Goal: Task Accomplishment & Management: Manage account settings

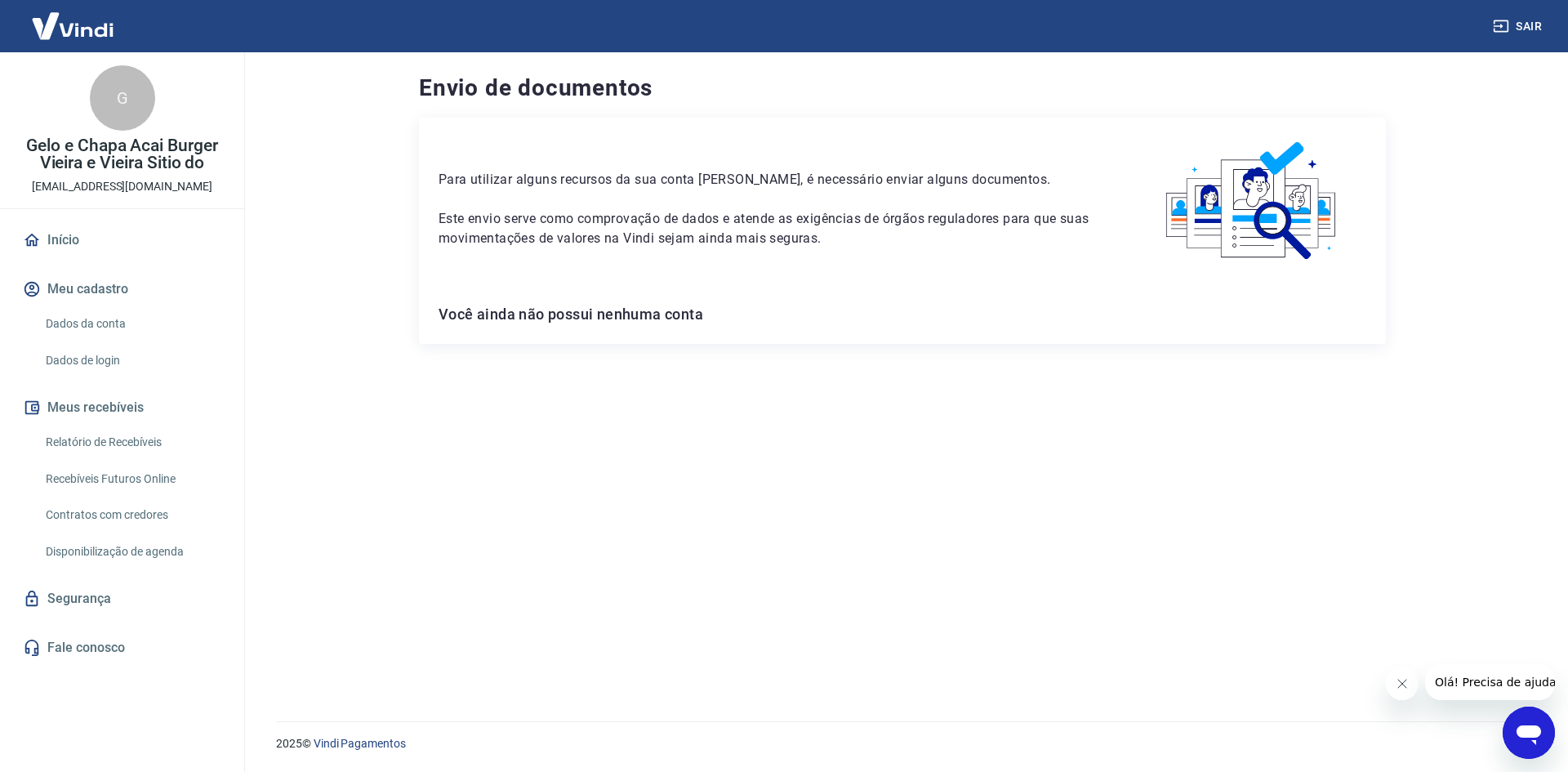
click at [1404, 687] on icon "Fechar mensagem da empresa" at bounding box center [1402, 683] width 13 height 13
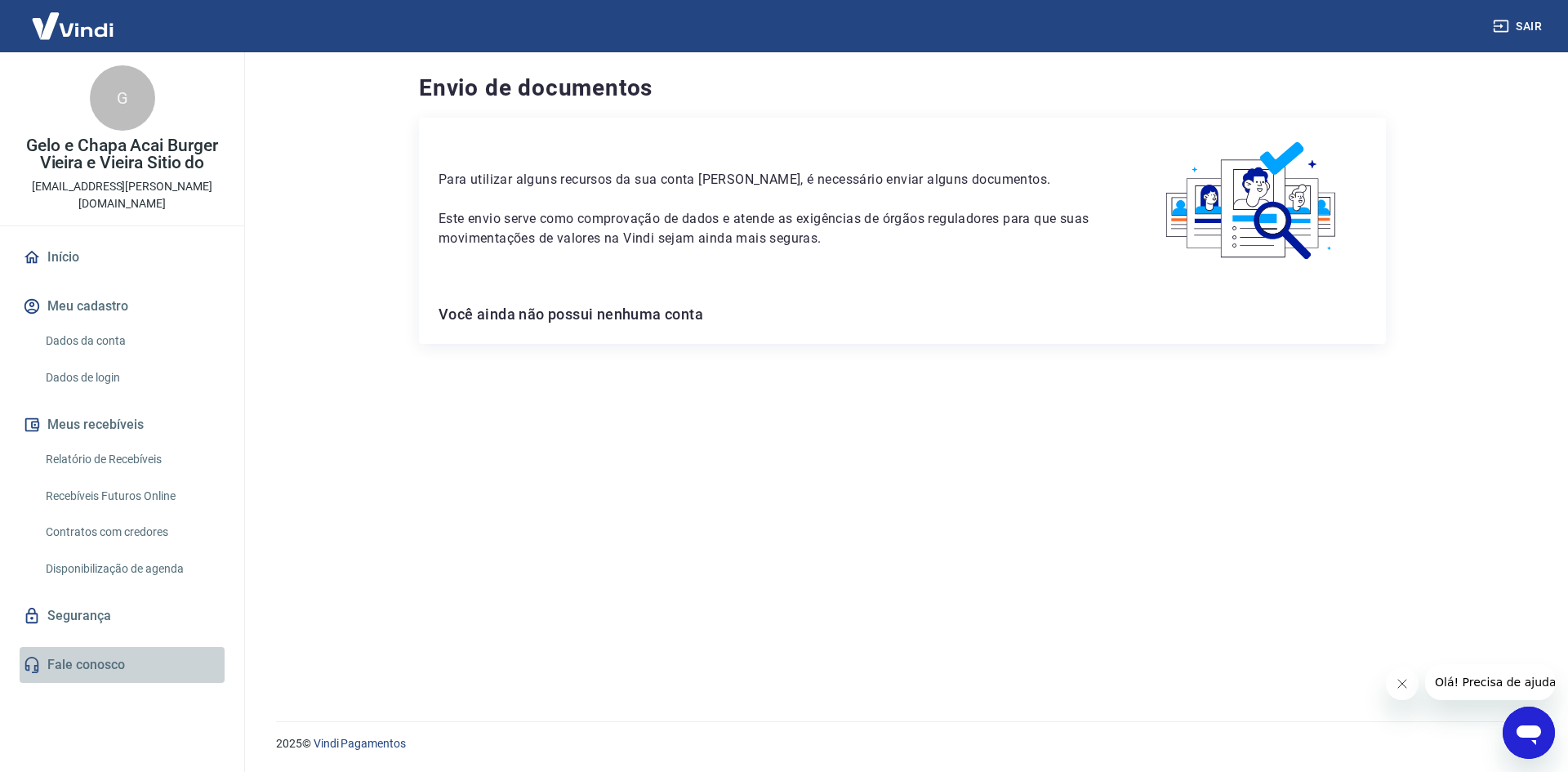
click at [85, 647] on link "Fale conosco" at bounding box center [122, 664] width 205 height 36
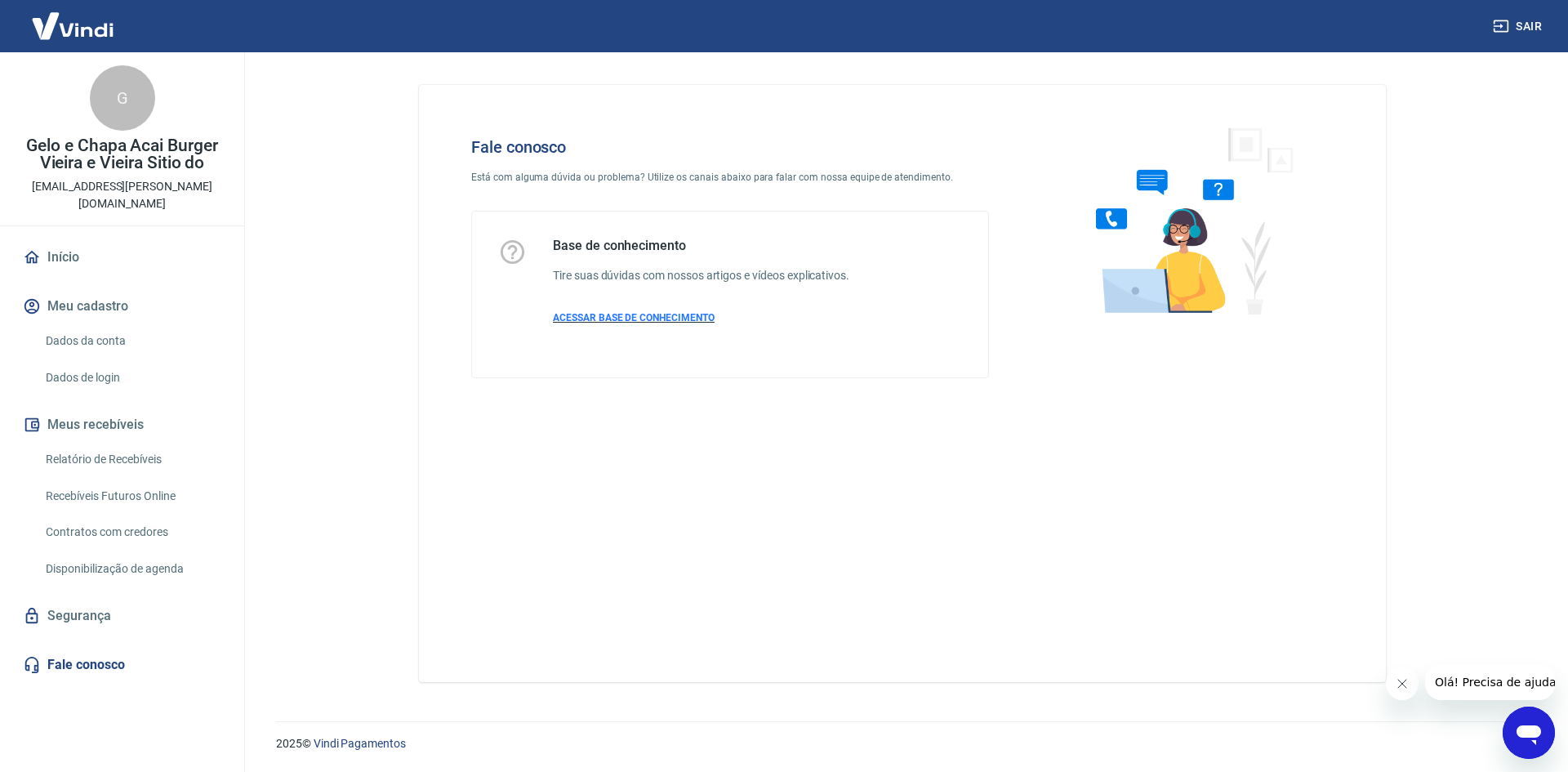
click at [659, 315] on span "ACESSAR BASE DE CONHECIMENTO" at bounding box center [634, 317] width 161 height 11
click at [88, 325] on link "Dados da conta" at bounding box center [132, 341] width 185 height 33
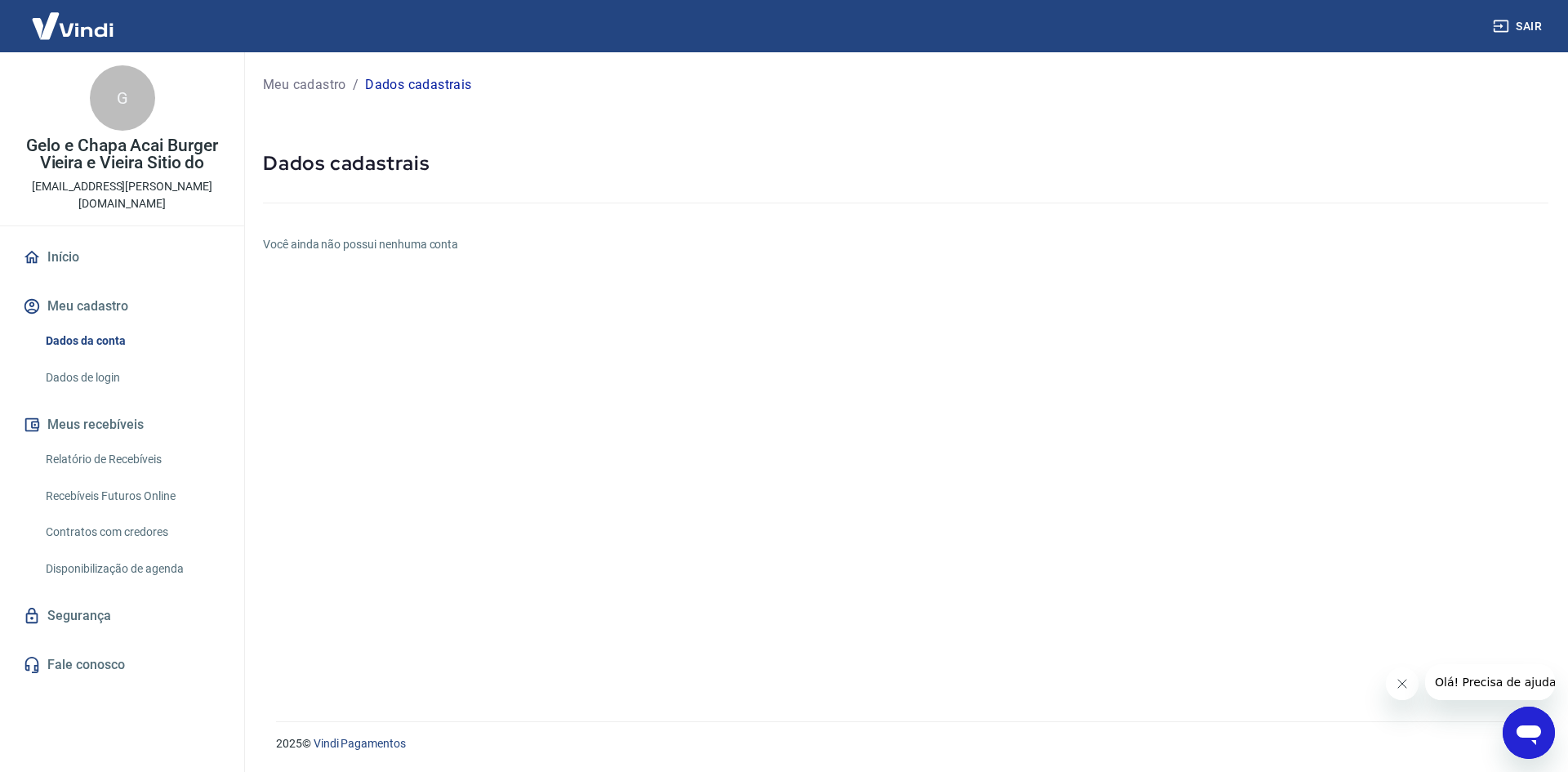
click at [88, 361] on link "Dados de login" at bounding box center [132, 377] width 185 height 33
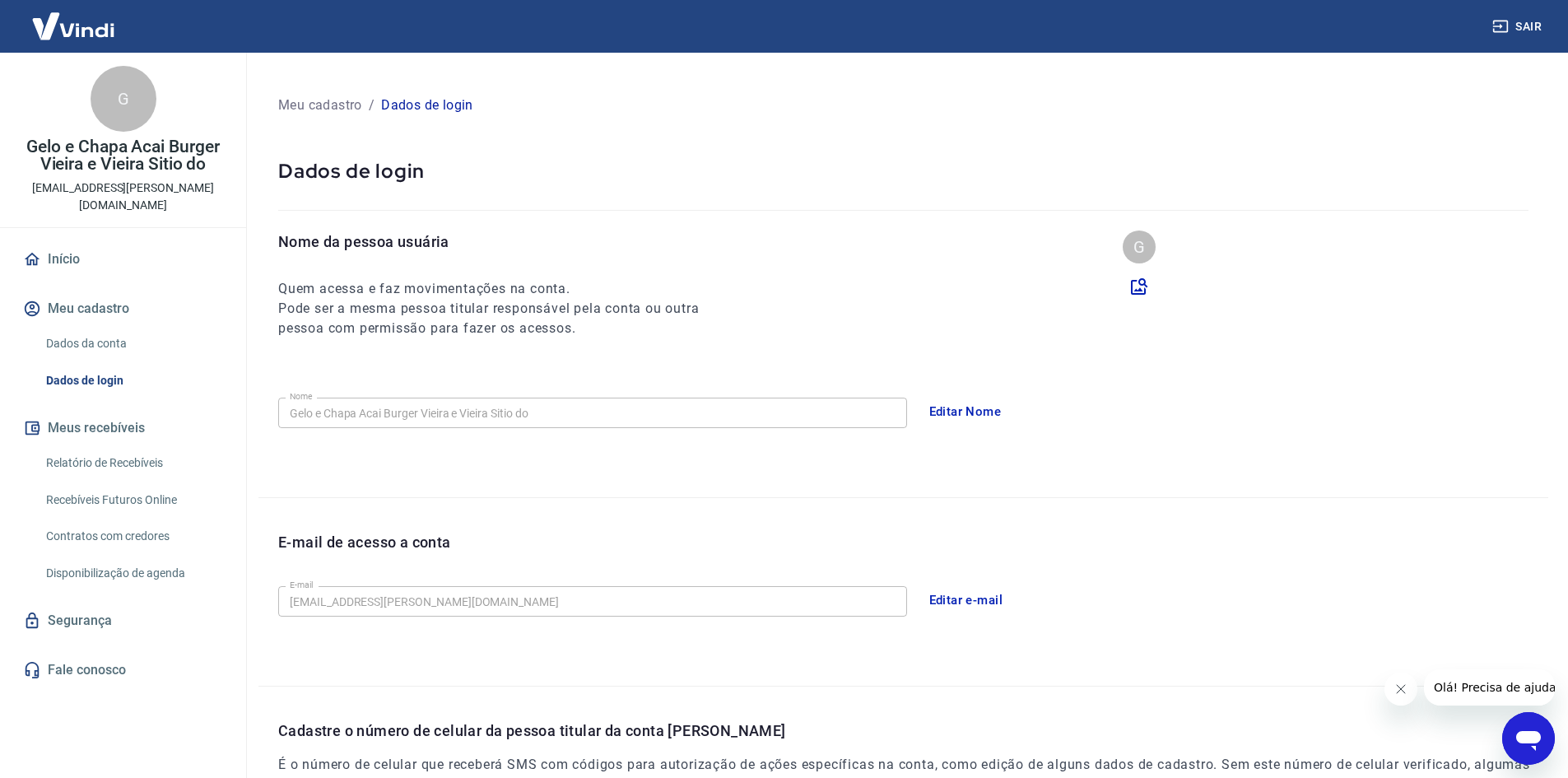
click at [109, 327] on link "Dados da conta" at bounding box center [133, 344] width 187 height 33
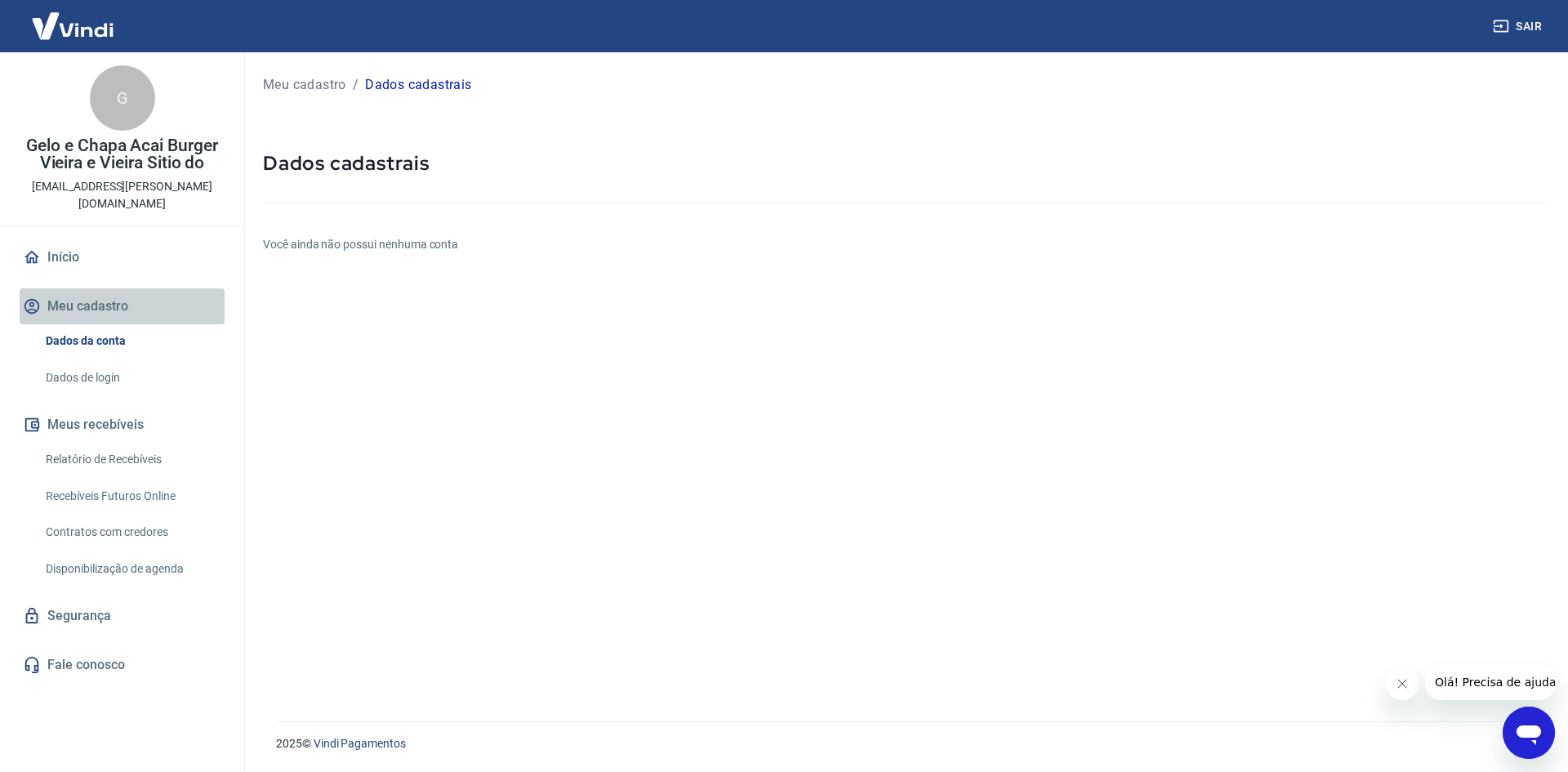
click at [87, 289] on button "Meu cadastro" at bounding box center [122, 306] width 205 height 36
click at [89, 289] on button "Meu cadastro" at bounding box center [122, 306] width 205 height 36
click at [89, 361] on link "Dados de login" at bounding box center [132, 377] width 185 height 33
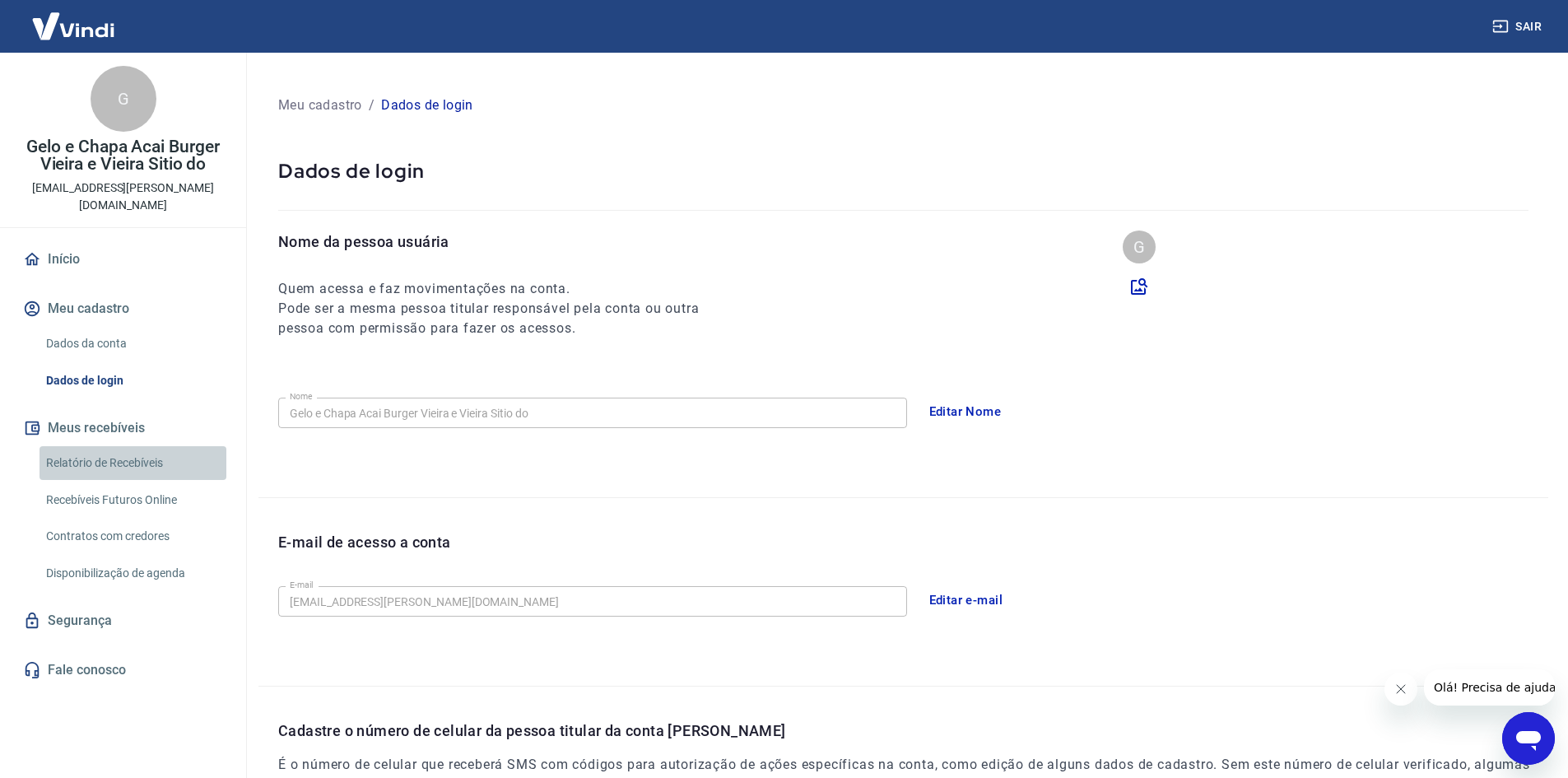
click at [111, 449] on link "Relatório de Recebíveis" at bounding box center [133, 463] width 187 height 33
